Goal: Task Accomplishment & Management: Manage account settings

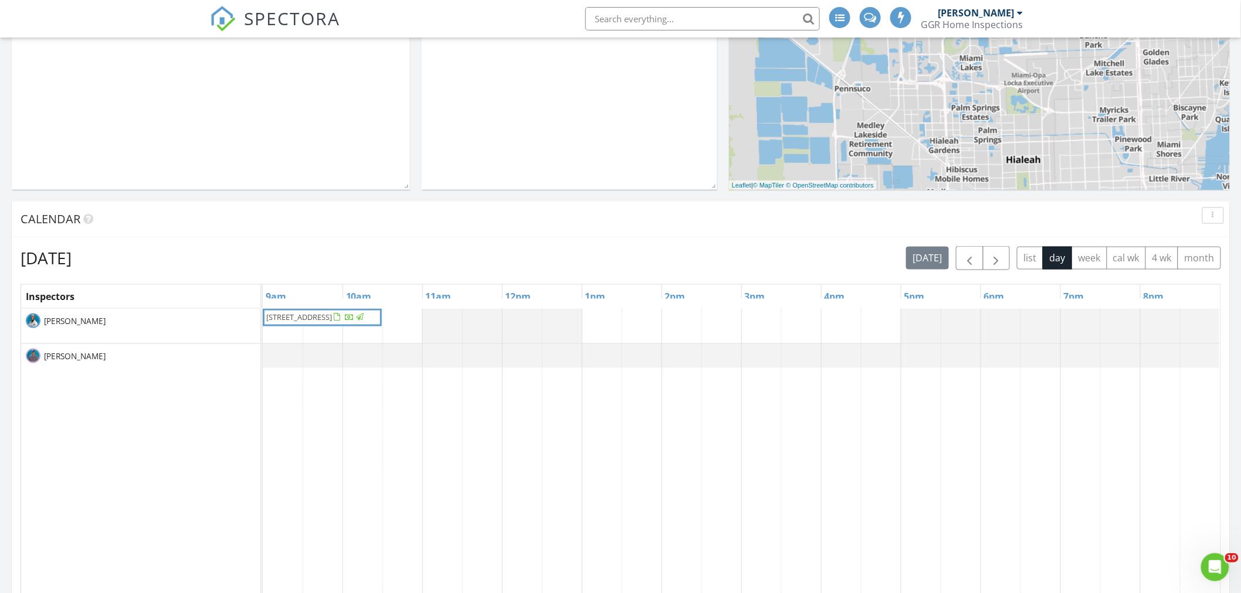
scroll to position [520, 0]
click at [1157, 254] on button "4 wk" at bounding box center [1161, 257] width 33 height 23
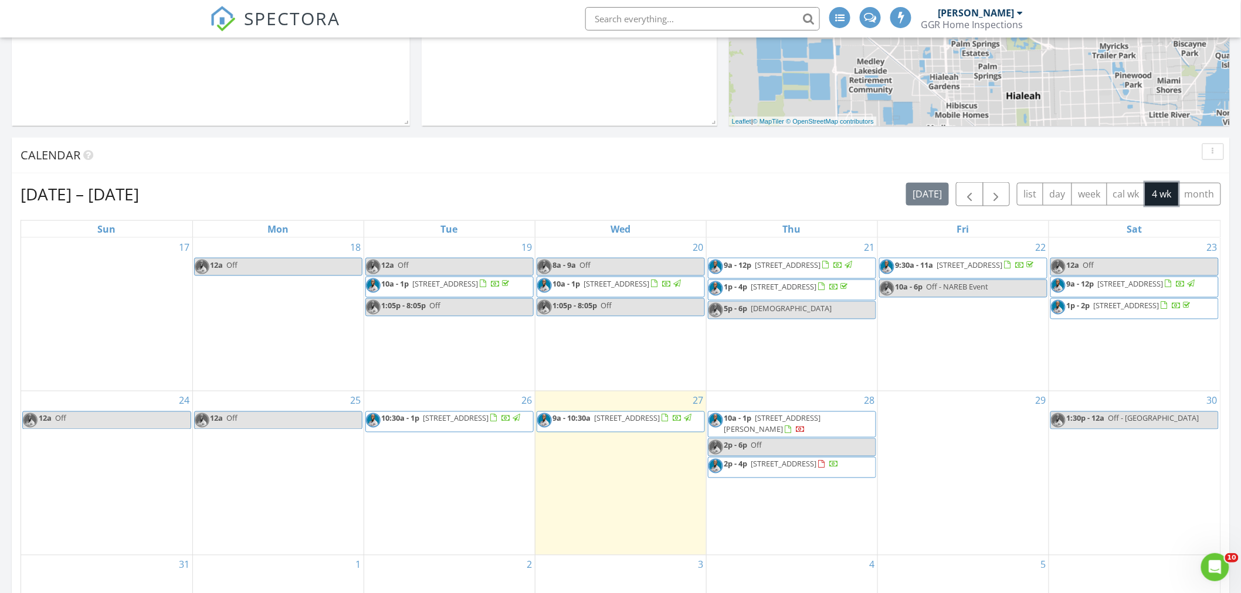
scroll to position [585, 0]
click at [827, 453] on link "2p - 6p Off" at bounding box center [792, 446] width 168 height 18
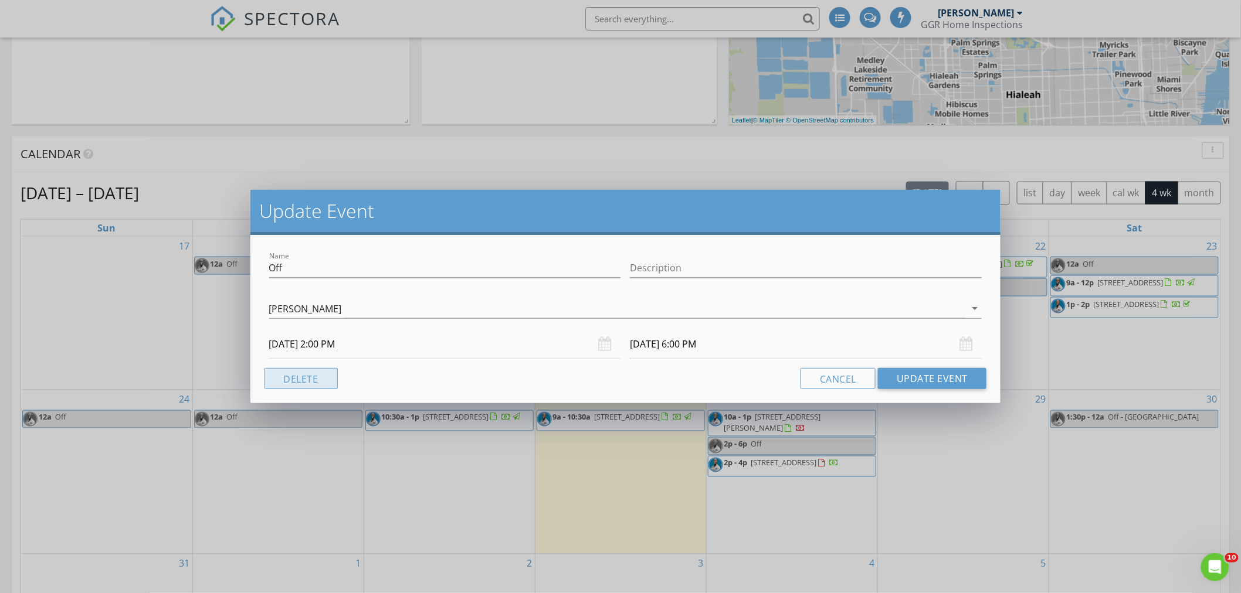
click at [318, 381] on button "Delete" at bounding box center [300, 378] width 73 height 21
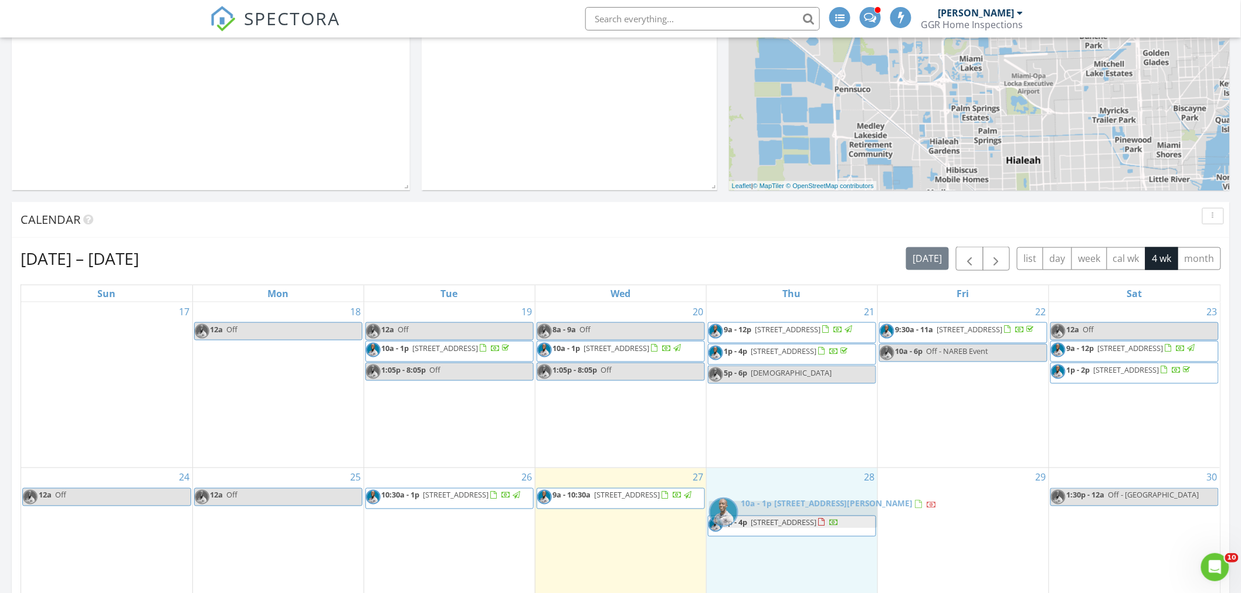
drag, startPoint x: 775, startPoint y: 503, endPoint x: 778, endPoint y: 496, distance: 7.4
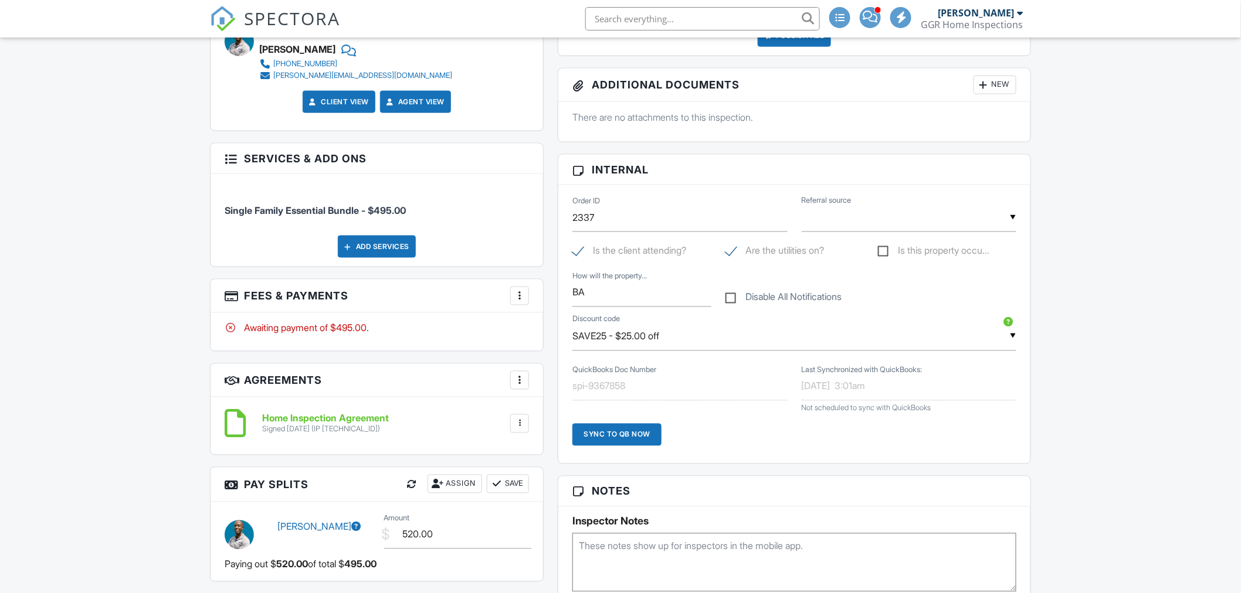
click at [522, 294] on div at bounding box center [520, 296] width 12 height 12
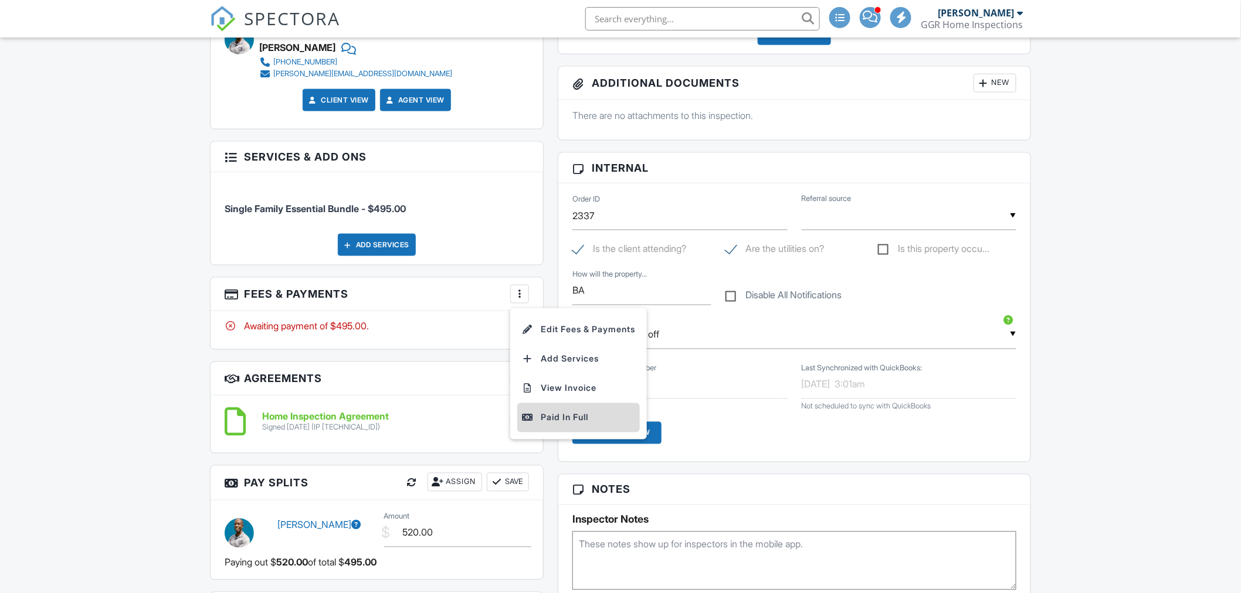
click at [576, 418] on div "Paid In Full" at bounding box center [578, 418] width 113 height 14
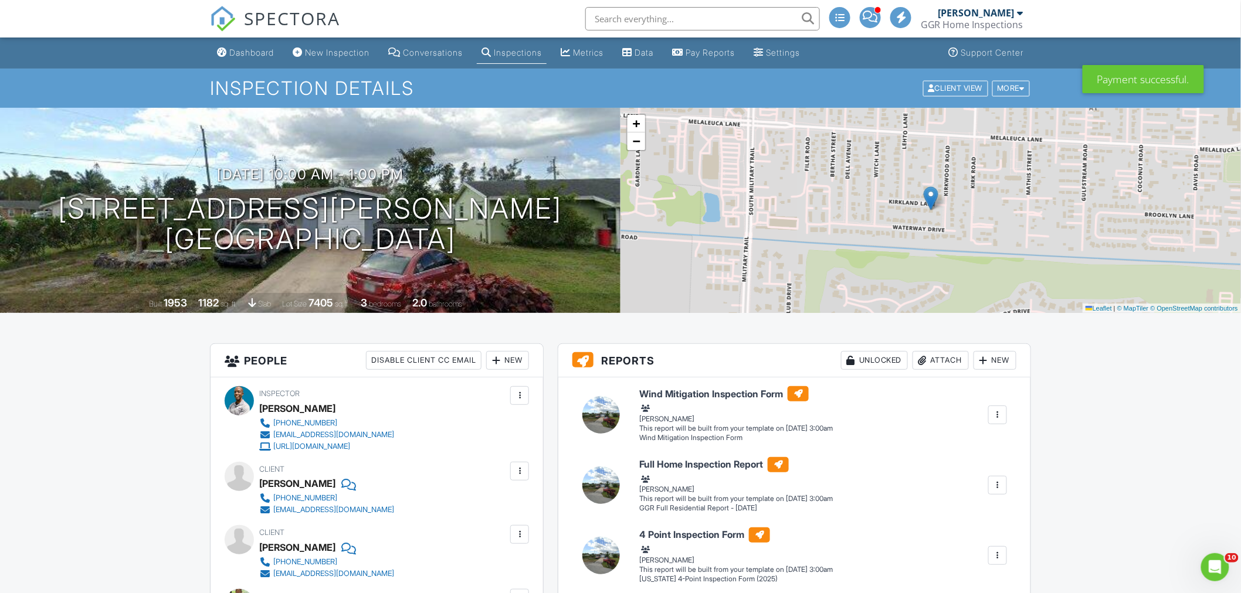
click at [874, 16] on span at bounding box center [870, 16] width 15 height 1
